Goal: Check status

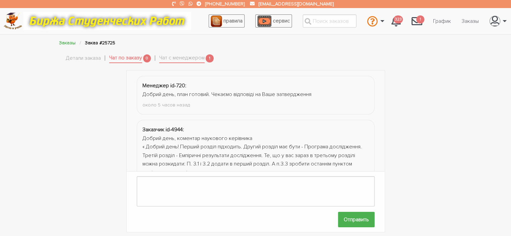
scroll to position [31, 0]
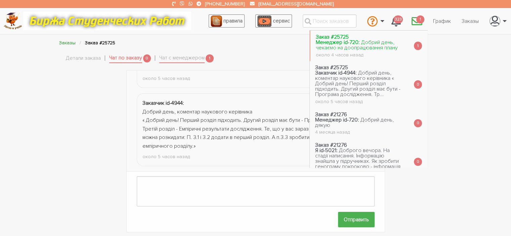
click at [381, 43] on span "Добрий день, чекаємо на доопрацювання плану" at bounding box center [357, 45] width 82 height 12
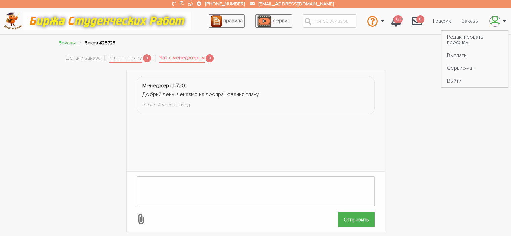
click at [494, 20] on icon "\a \a" at bounding box center [495, 21] width 9 height 11
click at [495, 21] on icon "\a \a" at bounding box center [495, 21] width 9 height 11
click at [473, 21] on link "Заказы" at bounding box center [471, 21] width 28 height 13
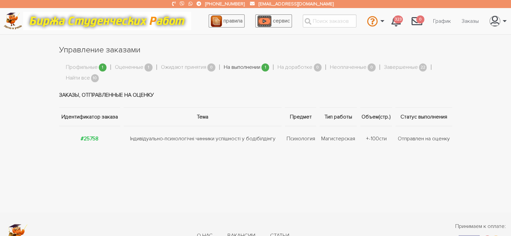
click at [246, 72] on link "На выполнении" at bounding box center [242, 67] width 37 height 9
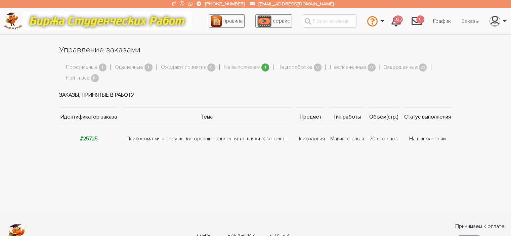
click at [86, 136] on strong "#25725" at bounding box center [89, 139] width 18 height 7
